Goal: Communication & Community: Answer question/provide support

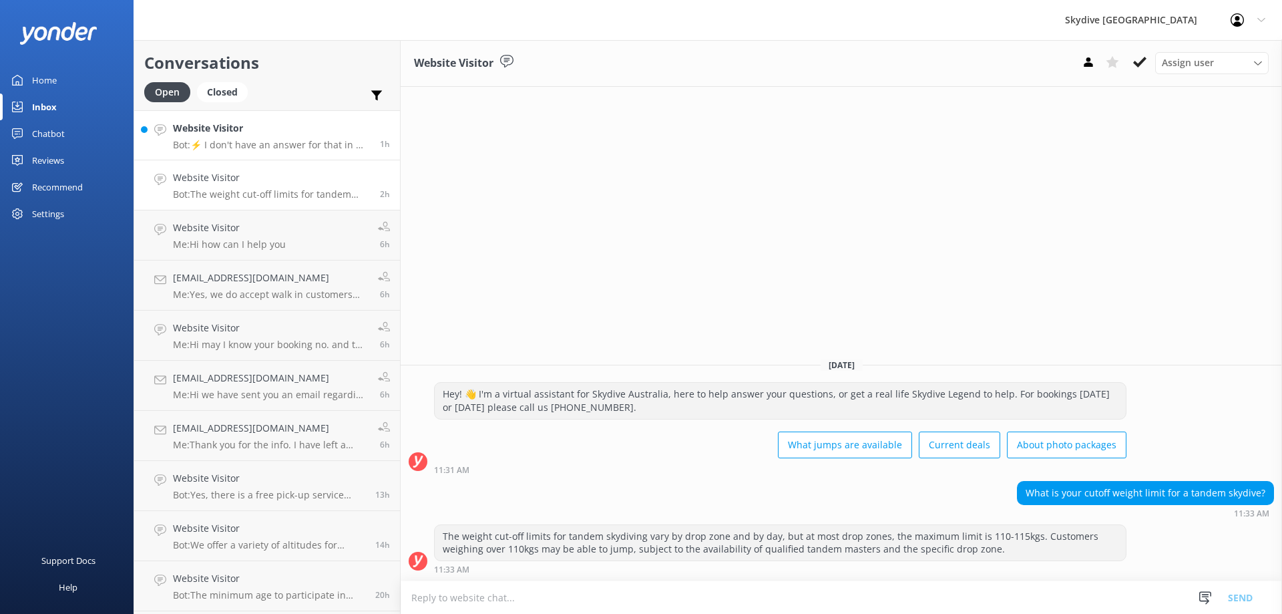
click at [317, 142] on p "Bot: ⚡ I don't have an answer for that in my knowledge base. Please try and rep…" at bounding box center [271, 145] width 197 height 12
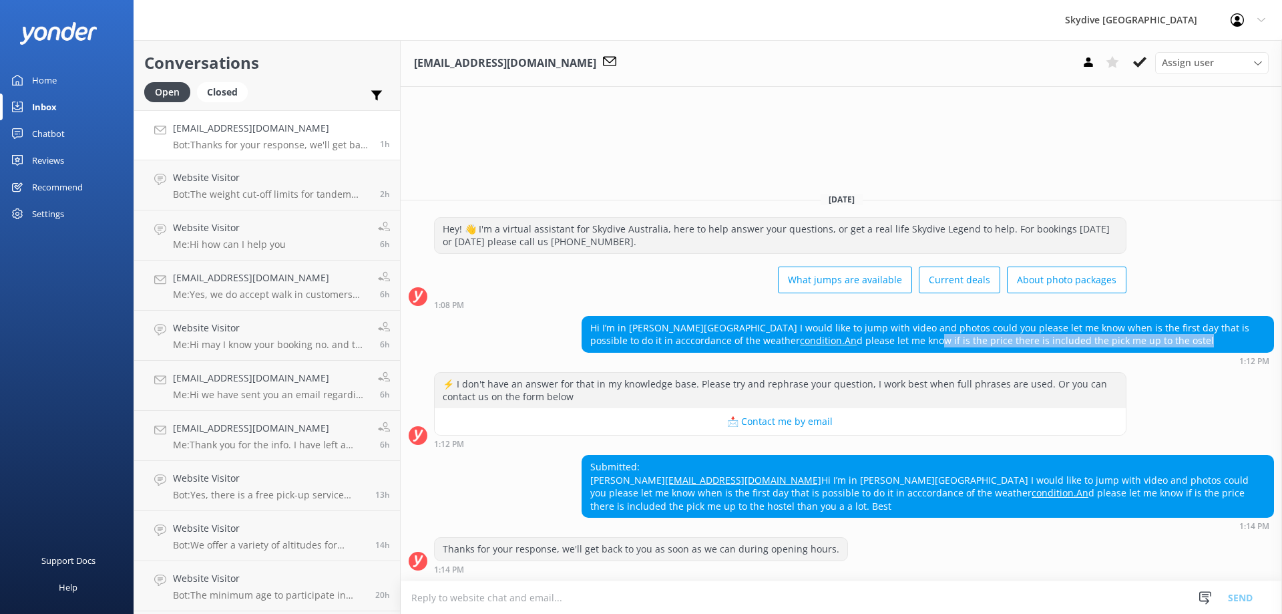
drag, startPoint x: 862, startPoint y: 332, endPoint x: 1167, endPoint y: 335, distance: 304.6
click at [1155, 334] on div "Hi I’m in [PERSON_NAME][GEOGRAPHIC_DATA] I would like to jump with video and ph…" at bounding box center [927, 334] width 691 height 35
click at [1167, 335] on div "Hi I’m in [PERSON_NAME][GEOGRAPHIC_DATA] I would like to jump with video and ph…" at bounding box center [927, 334] width 691 height 35
click at [687, 588] on textarea at bounding box center [842, 597] width 882 height 33
paste textarea "[DATE]"
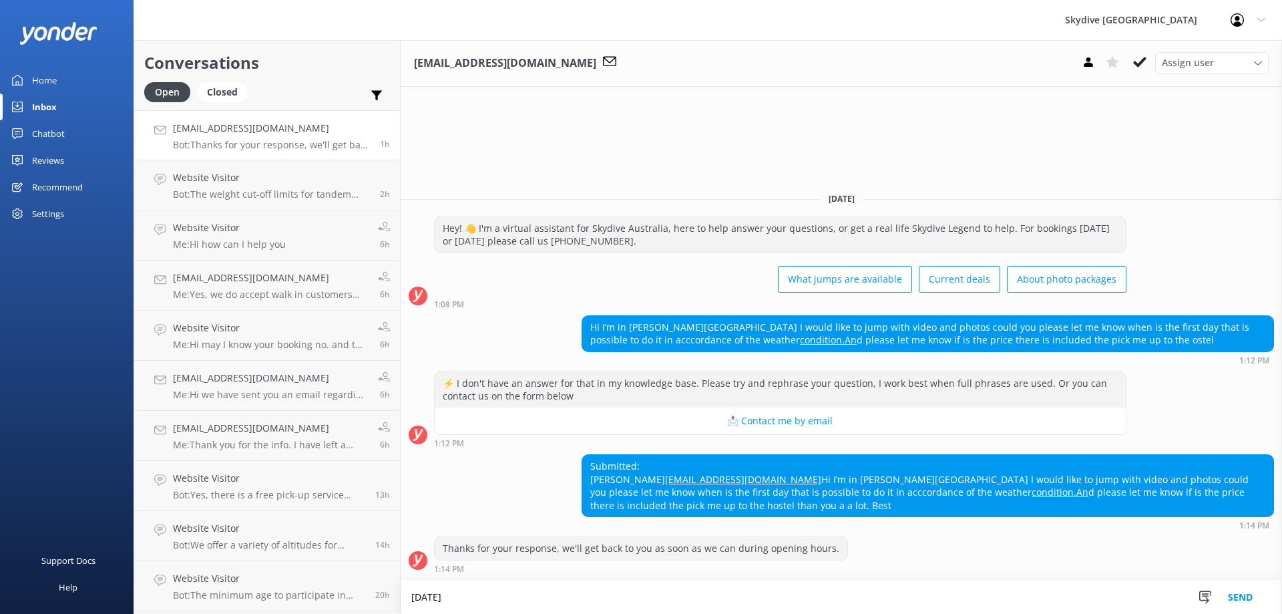
click at [413, 596] on textarea "[DATE]" at bounding box center [842, 596] width 882 height 33
click at [771, 598] on textarea "Hi the next available day for [PERSON_NAME][GEOGRAPHIC_DATA] will be [DATE]" at bounding box center [842, 596] width 882 height 33
drag, startPoint x: 649, startPoint y: 598, endPoint x: 620, endPoint y: 597, distance: 28.8
click at [620, 597] on textarea "Hi the next available day for [PERSON_NAME][GEOGRAPHIC_DATA] will be [DATE]." at bounding box center [842, 596] width 882 height 33
click at [580, 596] on textarea "Hi the next available day for [PERSON_NAME][GEOGRAPHIC_DATA] will be [DATE]." at bounding box center [842, 596] width 882 height 33
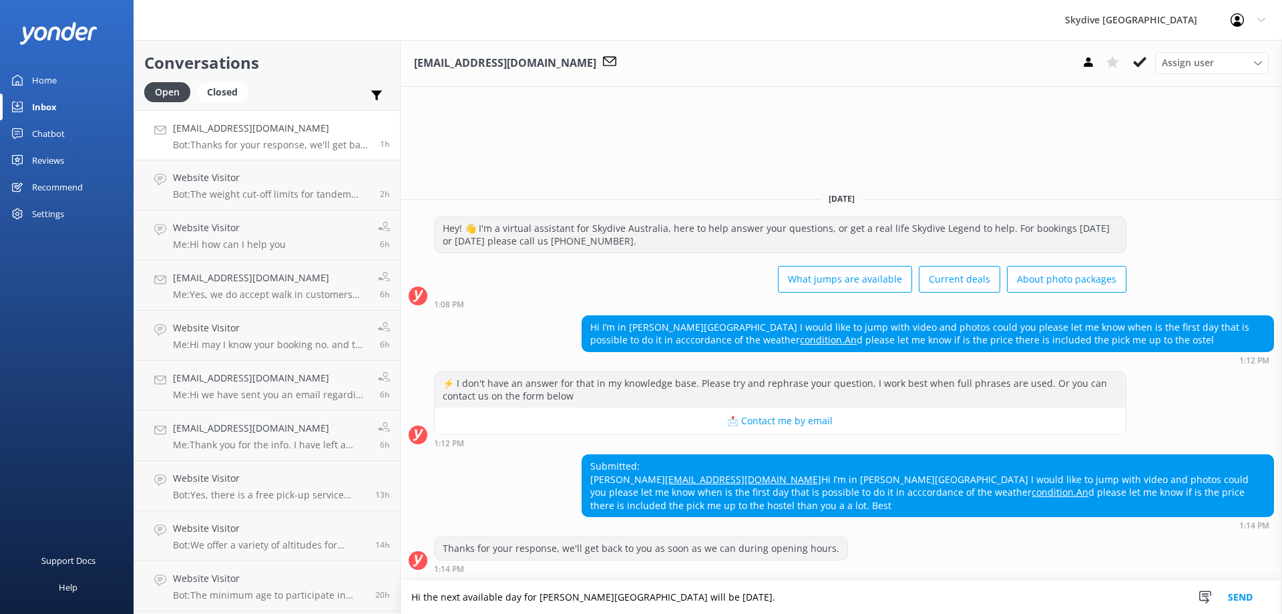
click at [588, 596] on textarea "Hi the next available day for [PERSON_NAME][GEOGRAPHIC_DATA] will be [DATE]." at bounding box center [842, 596] width 882 height 33
click at [852, 601] on textarea "Hi the next available day for [PERSON_NAME][GEOGRAPHIC_DATA] with local pick up…" at bounding box center [842, 596] width 882 height 33
type textarea "Hi the next available day for [PERSON_NAME][GEOGRAPHIC_DATA] with local pick up…"
click at [1230, 595] on button "Send" at bounding box center [1241, 596] width 50 height 33
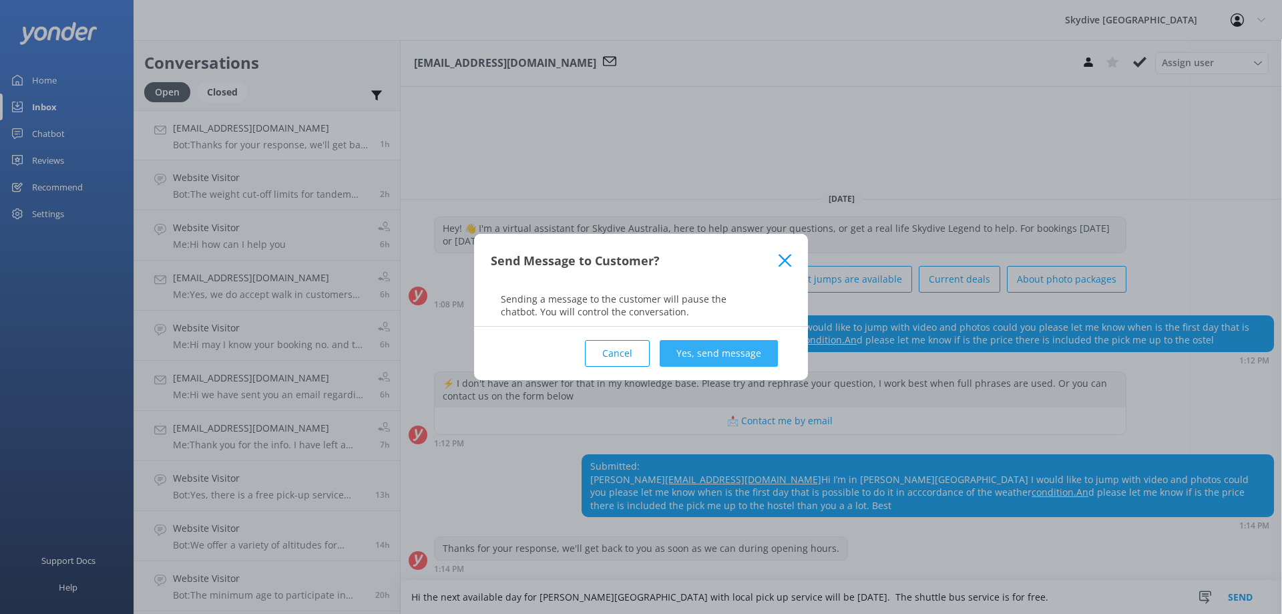
click at [727, 343] on button "Yes, send message" at bounding box center [719, 353] width 118 height 27
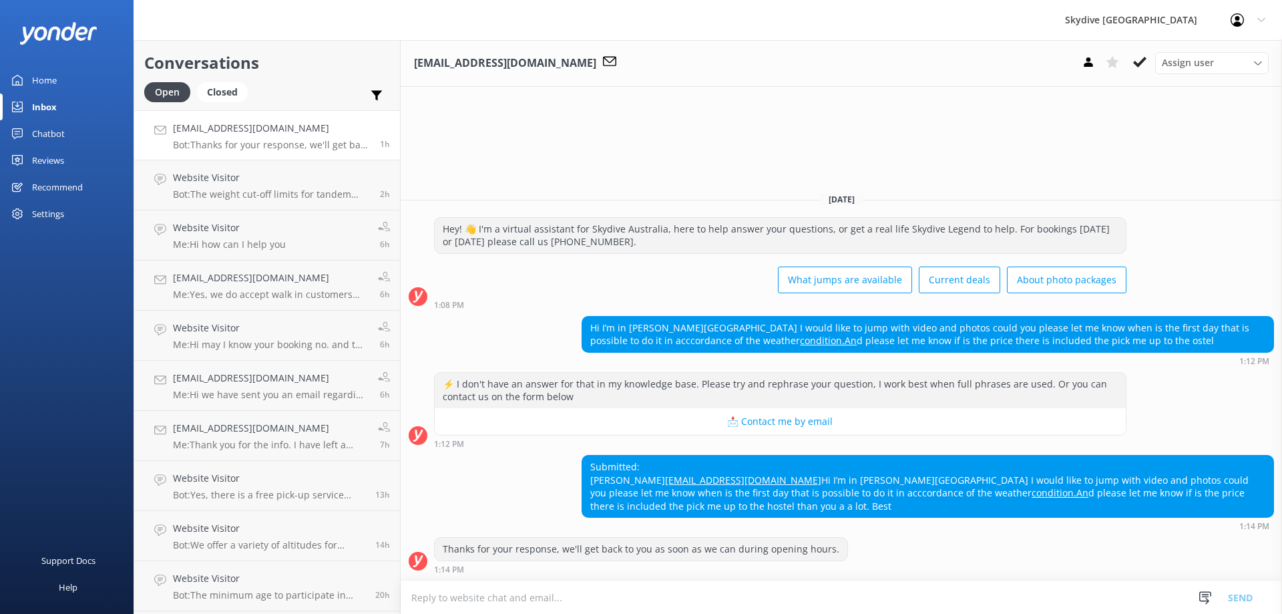
scroll to position [5, 0]
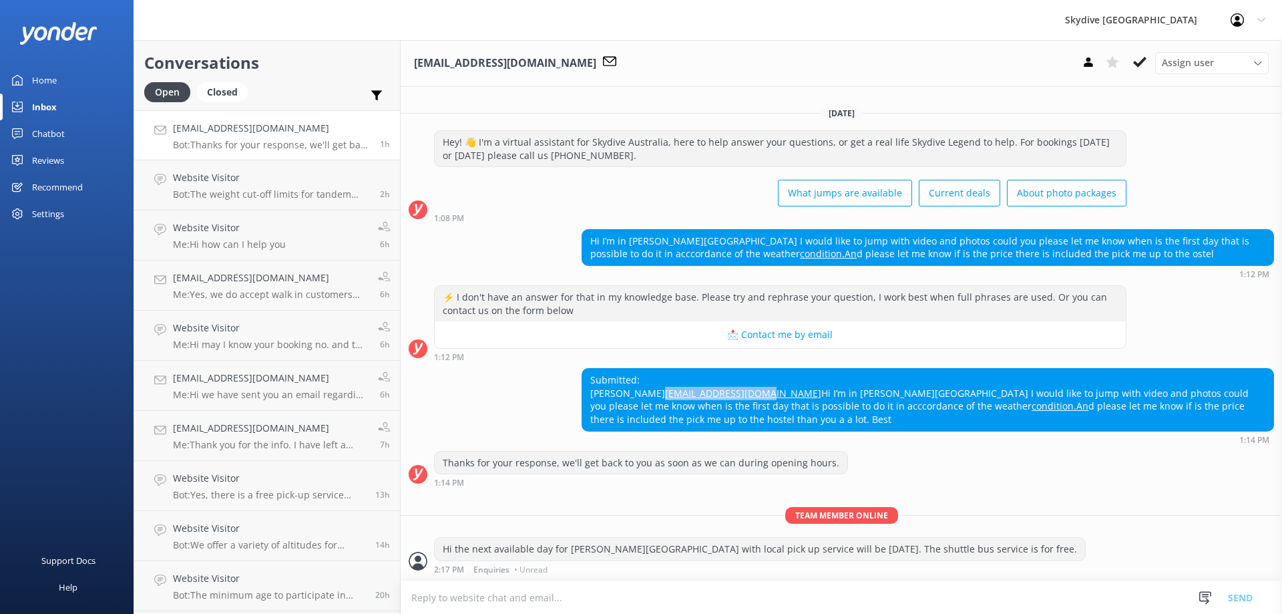
drag, startPoint x: 708, startPoint y: 393, endPoint x: 579, endPoint y: 389, distance: 128.9
click at [579, 389] on div "Submitted: [PERSON_NAME] [EMAIL_ADDRESS][DOMAIN_NAME] Hi I’m in [PERSON_NAME][G…" at bounding box center [842, 405] width 882 height 75
copy link "[EMAIL_ADDRESS][DOMAIN_NAME]"
click at [506, 409] on div "Submitted: [PERSON_NAME] [EMAIL_ADDRESS][DOMAIN_NAME] Hi I’m in [PERSON_NAME][G…" at bounding box center [842, 405] width 882 height 75
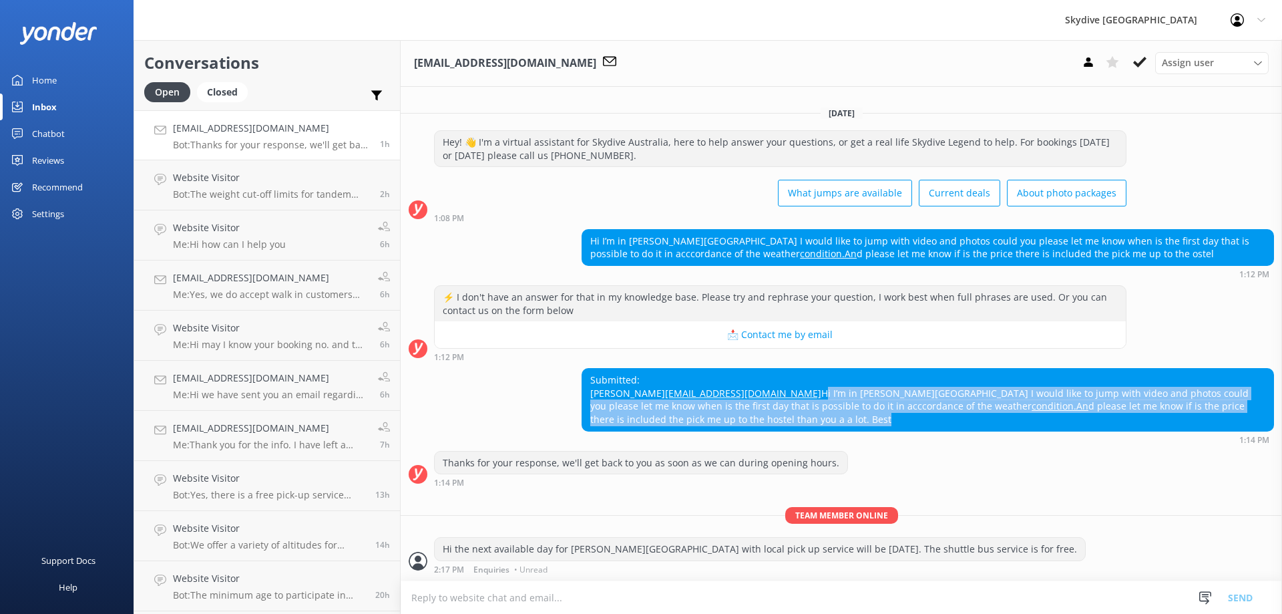
drag, startPoint x: 588, startPoint y: 406, endPoint x: 1279, endPoint y: 424, distance: 690.8
click at [1279, 424] on div "[DATE] Hey! 👋 I'm a virtual assistant for Skydive Australia, here to help answe…" at bounding box center [842, 338] width 882 height 485
copy div "Hi I’m in [PERSON_NAME][GEOGRAPHIC_DATA] I would like to jump with video and ph…"
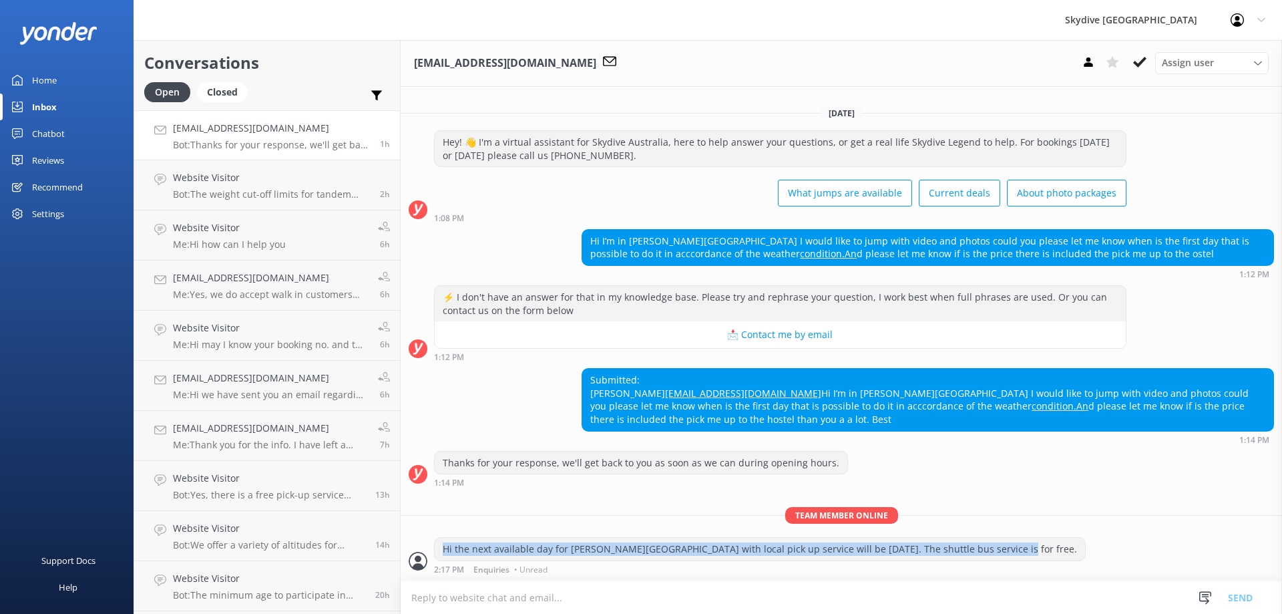
drag, startPoint x: 444, startPoint y: 547, endPoint x: 1059, endPoint y: 549, distance: 614.5
click at [1059, 549] on div "Hi the next available day for [PERSON_NAME][GEOGRAPHIC_DATA] with local pick up…" at bounding box center [842, 555] width 882 height 37
copy div "Hi the next available day for [PERSON_NAME][GEOGRAPHIC_DATA] with local pick up…"
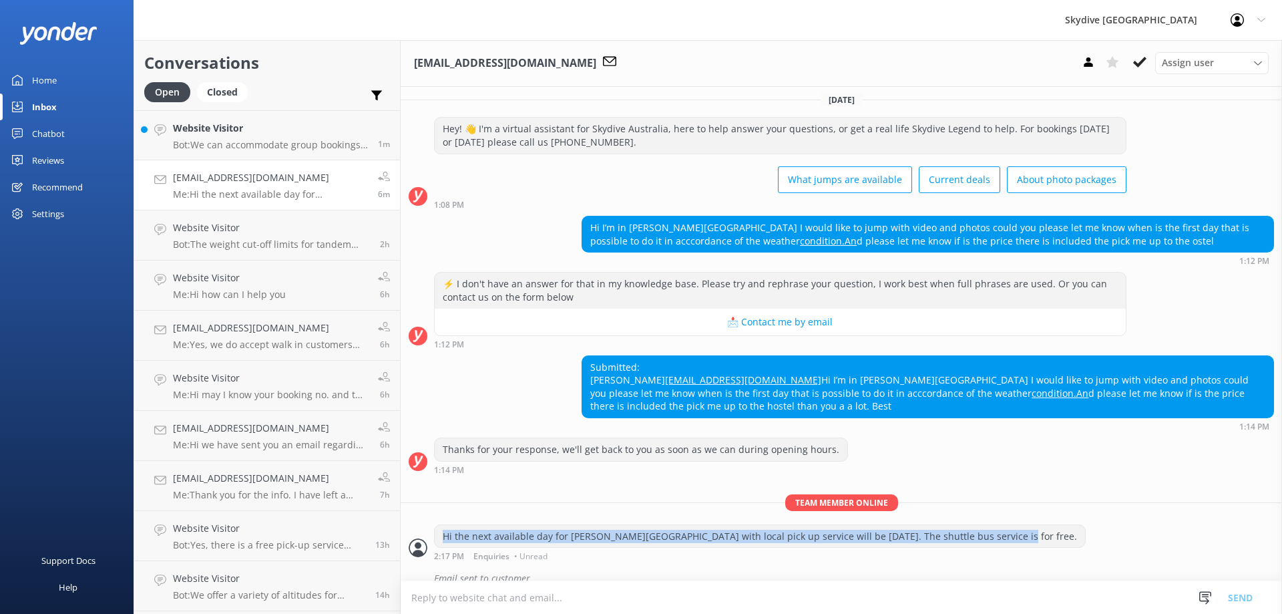
scroll to position [33, 0]
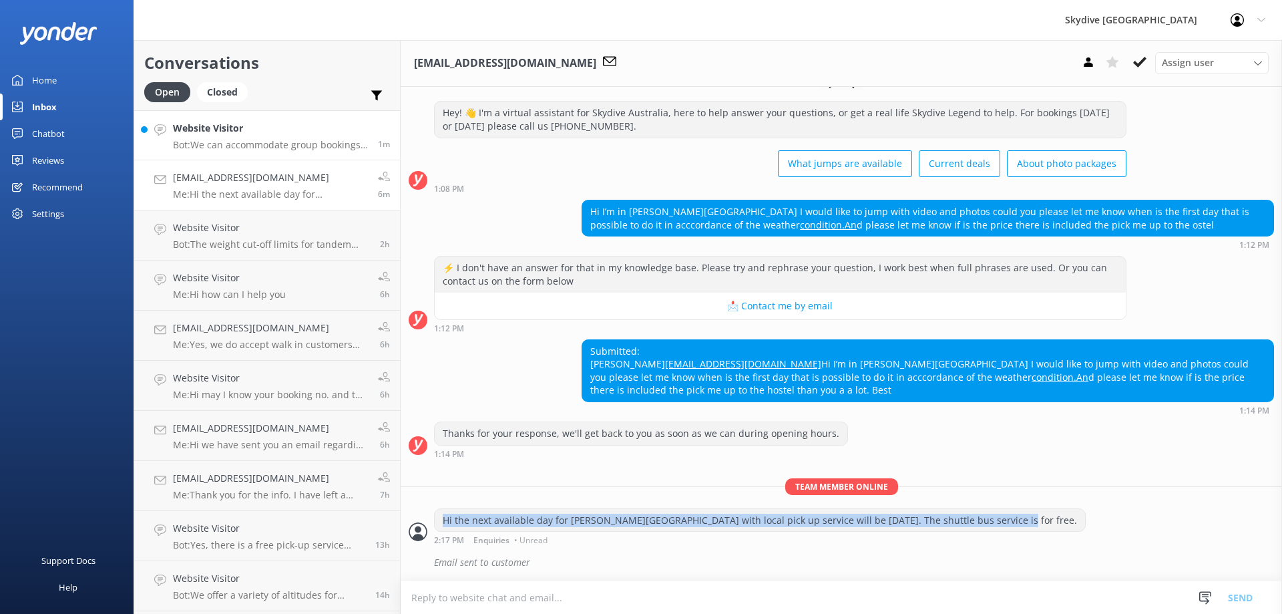
click at [303, 128] on h4 "Website Visitor" at bounding box center [270, 128] width 195 height 15
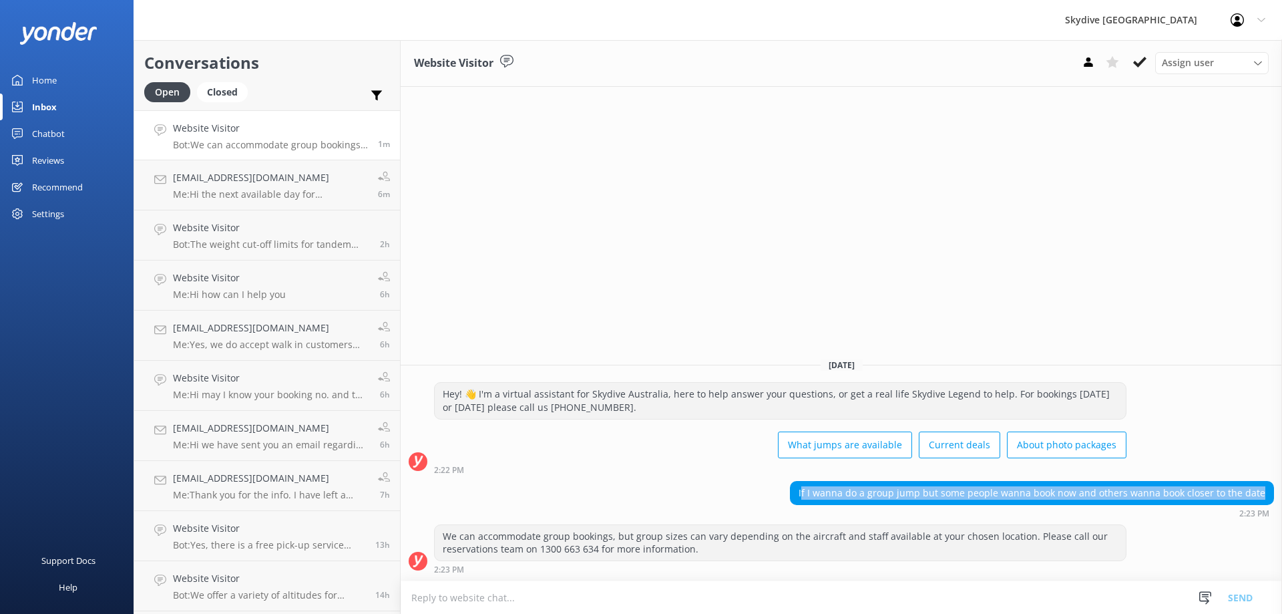
drag, startPoint x: 1264, startPoint y: 492, endPoint x: 802, endPoint y: 494, distance: 462.2
click at [802, 494] on div "If I wanna do a group jump but some people wanna book now and others wanna book…" at bounding box center [1032, 493] width 483 height 23
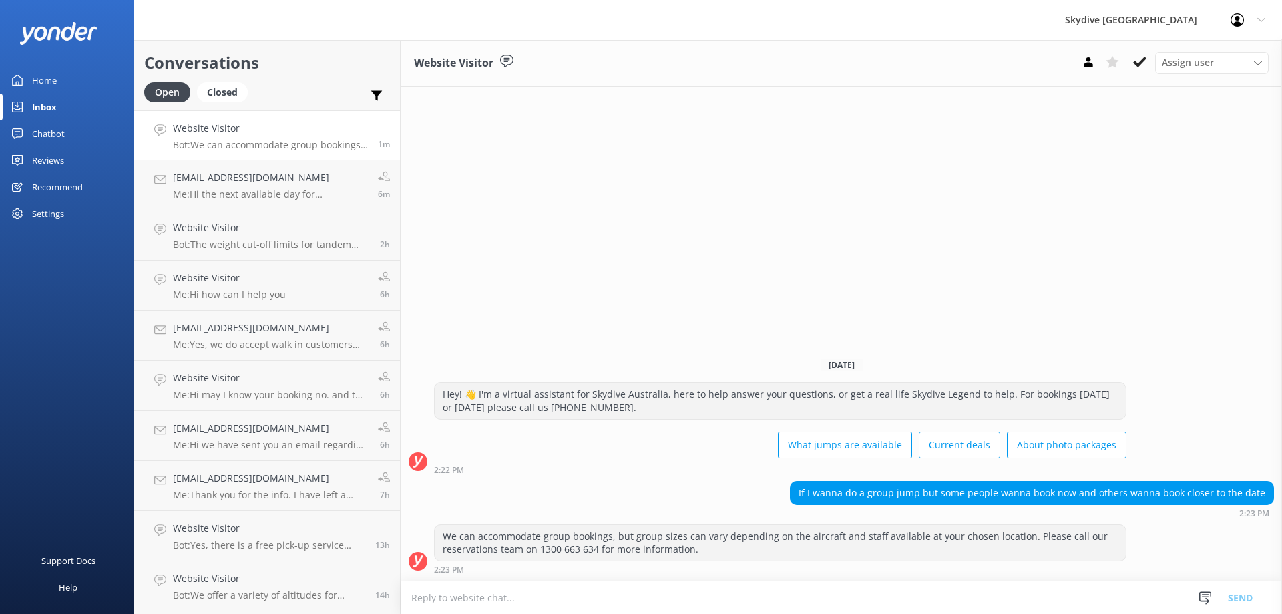
click at [759, 589] on textarea at bounding box center [842, 597] width 882 height 33
click at [596, 602] on textarea at bounding box center [842, 597] width 882 height 33
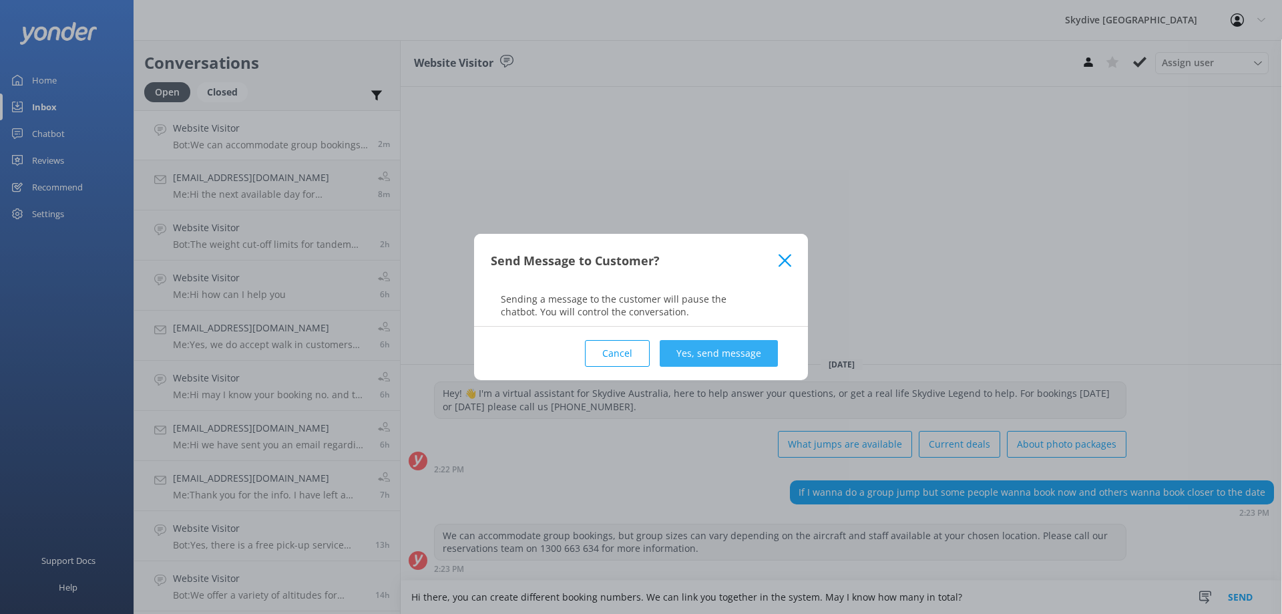
type textarea "Hi there, you can create different booking numbers. We can link you together in…"
click at [690, 344] on button "Yes, send message" at bounding box center [719, 353] width 118 height 27
